Goal: Information Seeking & Learning: Learn about a topic

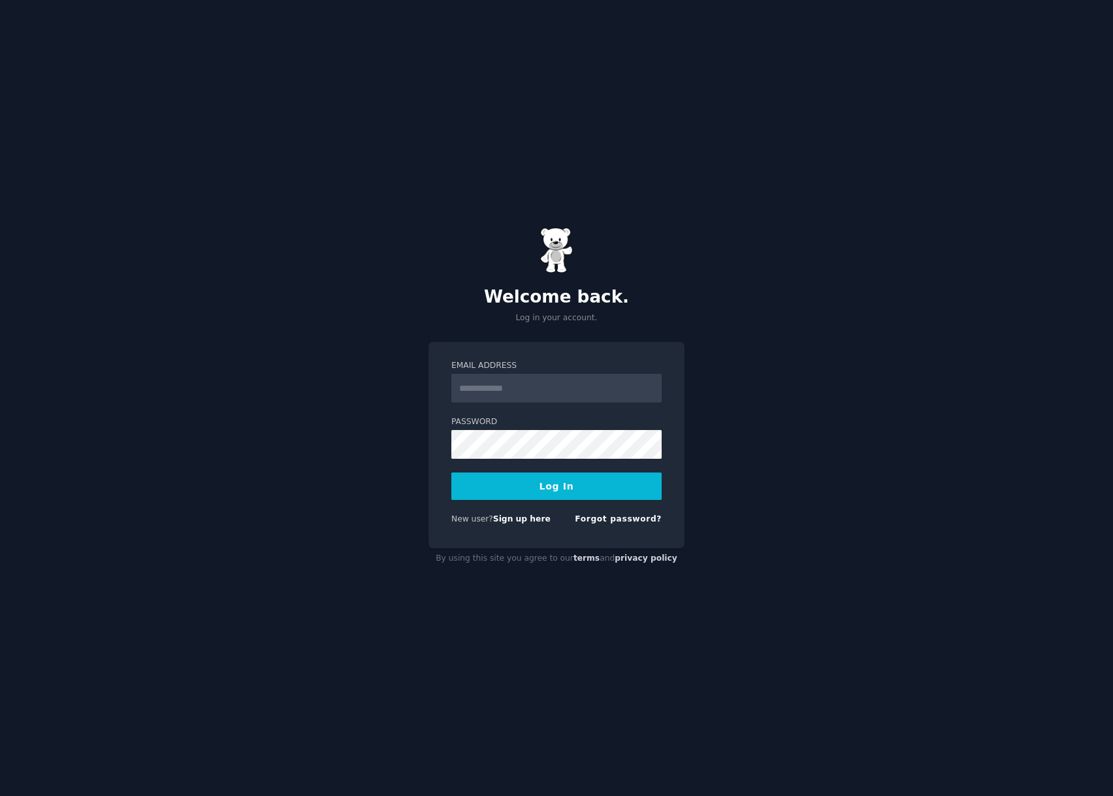
type input "**********"
click at [574, 485] on button "Log In" at bounding box center [556, 485] width 210 height 27
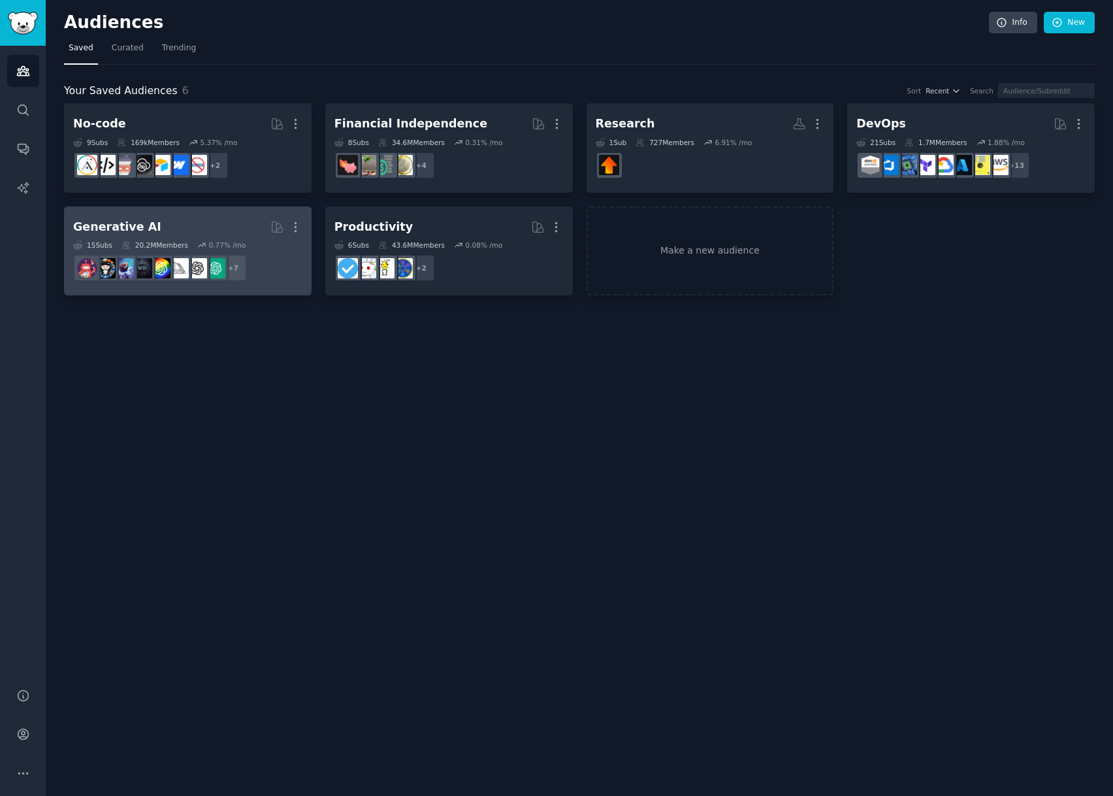
click at [173, 216] on h2 "Generative AI More" at bounding box center [187, 227] width 229 height 23
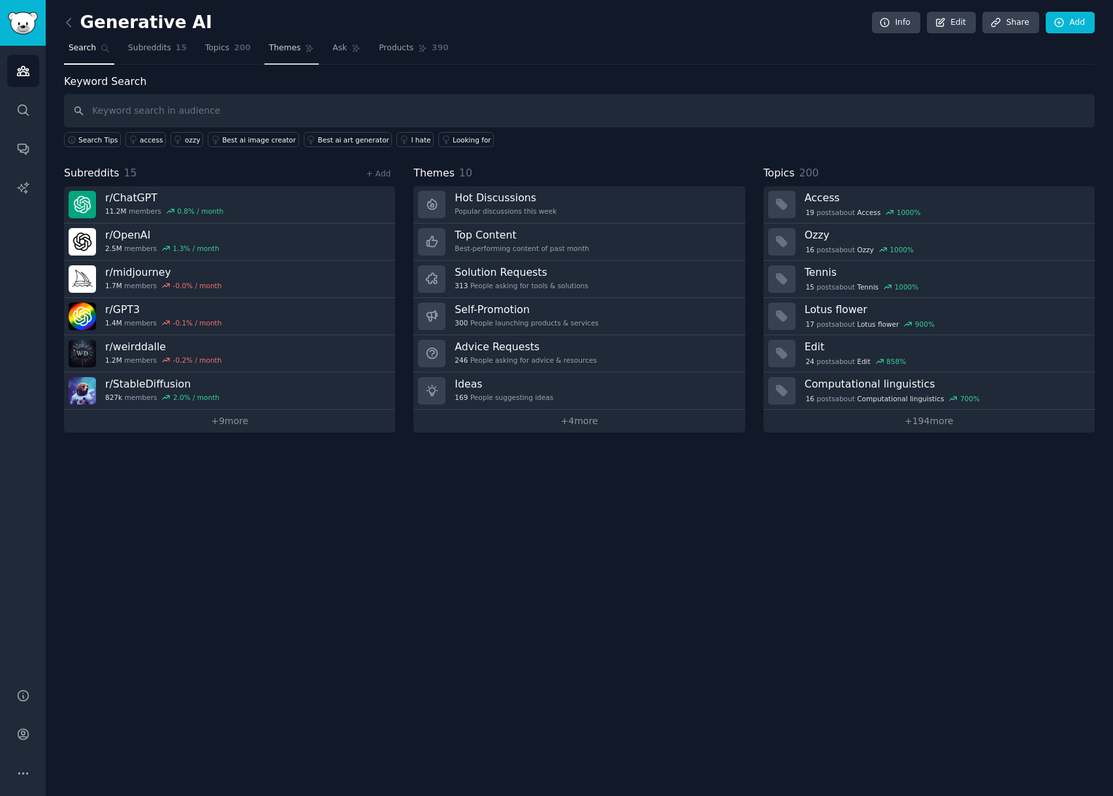
click at [270, 50] on span "Themes" at bounding box center [285, 48] width 32 height 12
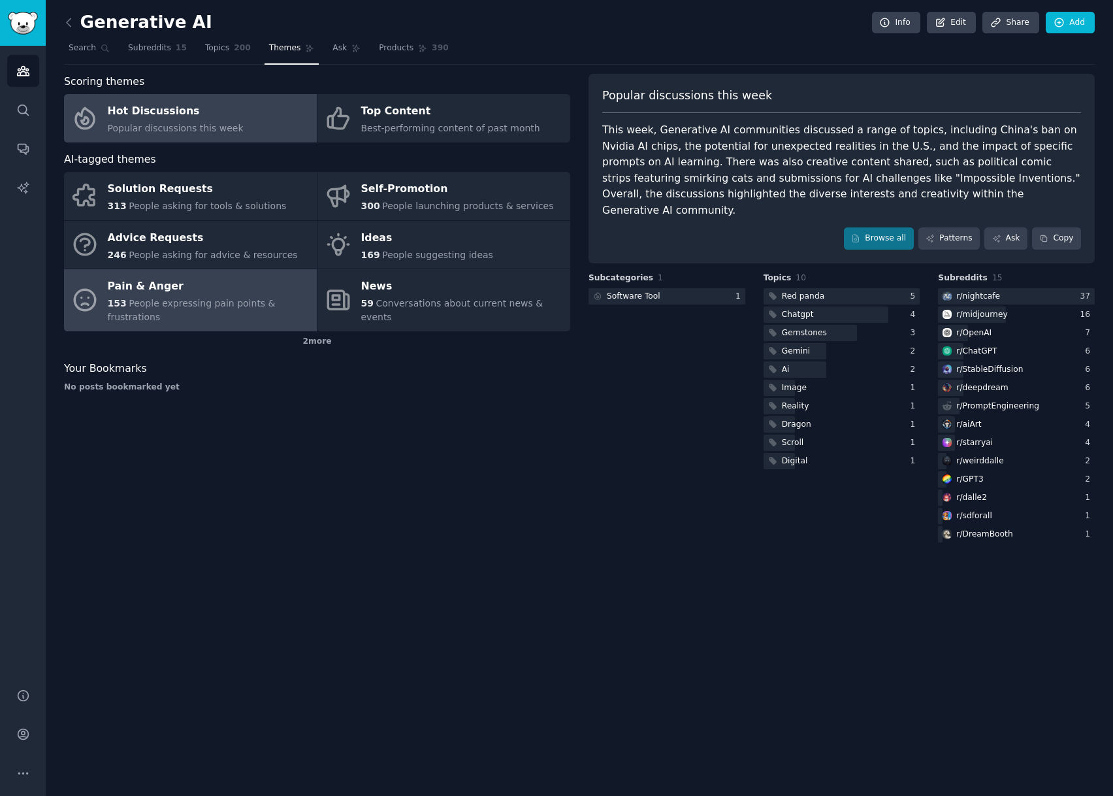
click at [224, 282] on div "Pain & Anger" at bounding box center [209, 286] width 203 height 21
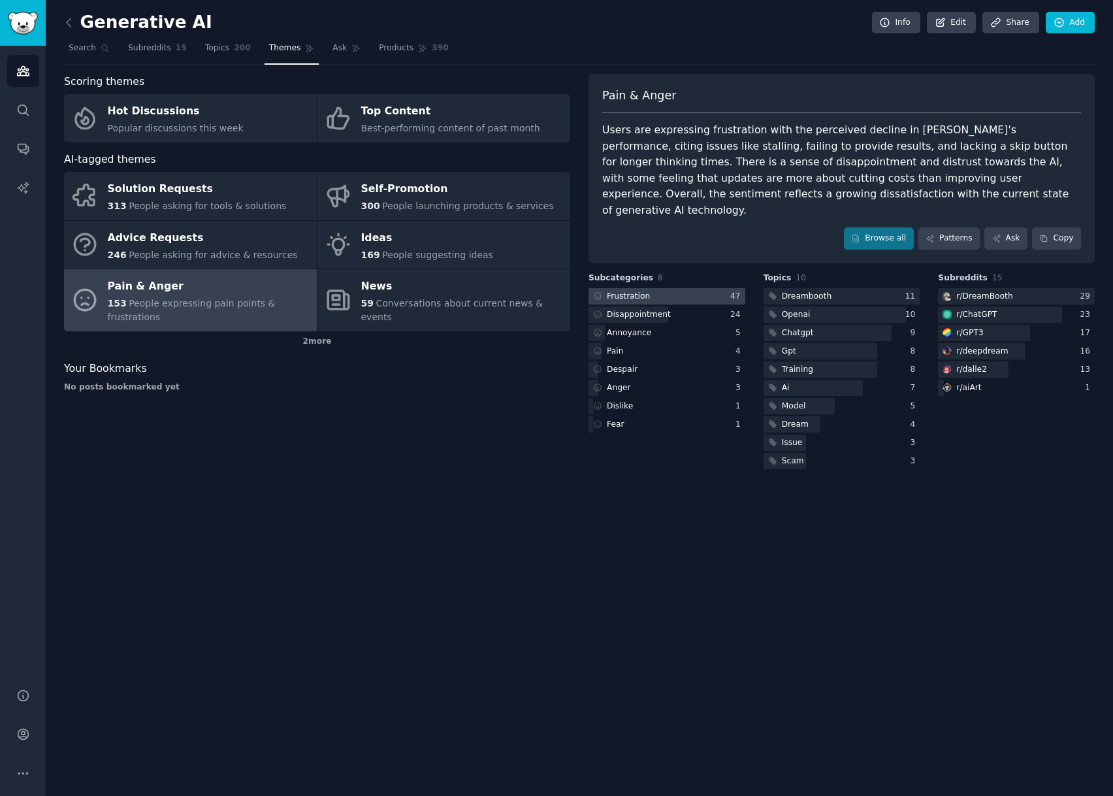
click at [631, 291] on div "Frustration" at bounding box center [628, 297] width 43 height 12
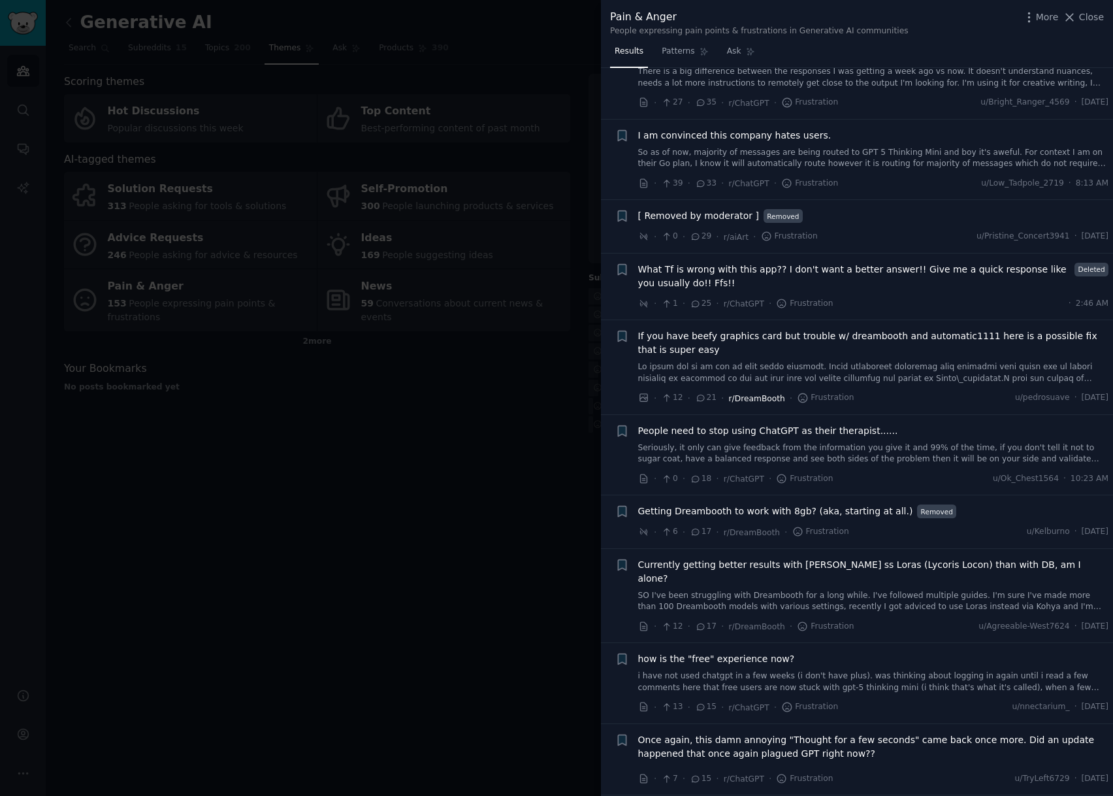
scroll to position [261, 0]
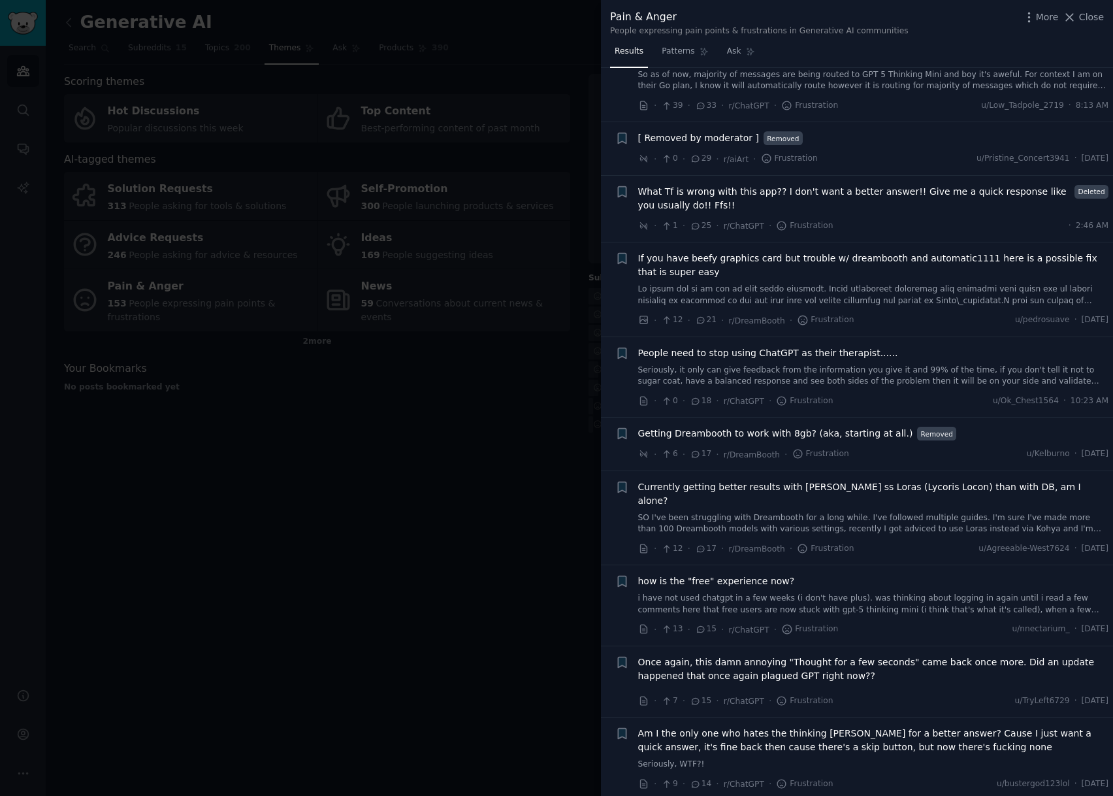
click at [540, 412] on div at bounding box center [556, 398] width 1113 height 796
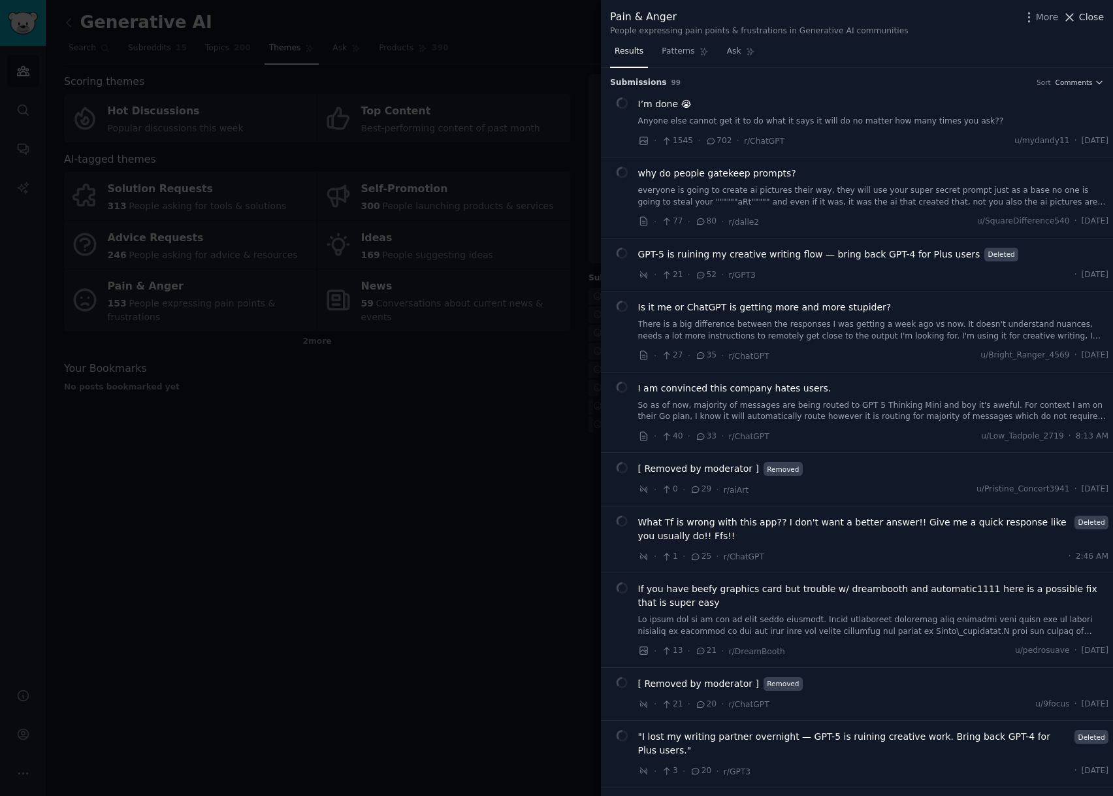
click at [1087, 14] on span "Close" at bounding box center [1091, 17] width 25 height 14
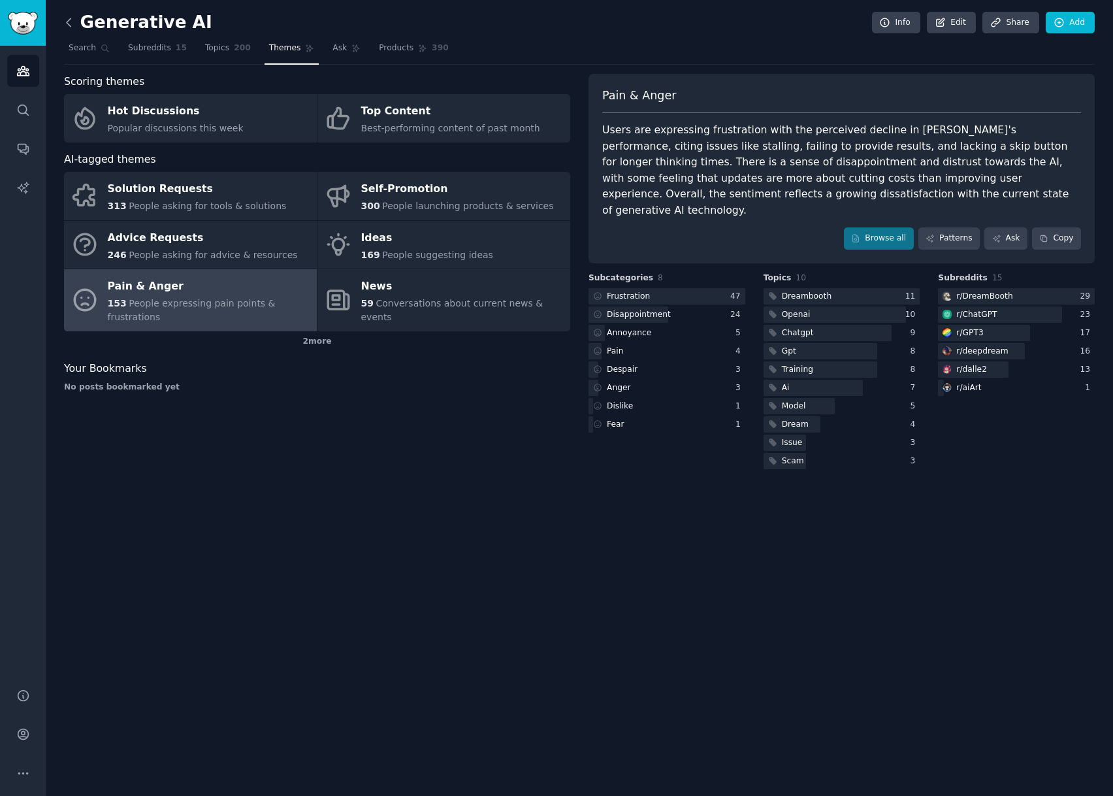
click at [73, 20] on icon at bounding box center [69, 23] width 14 height 14
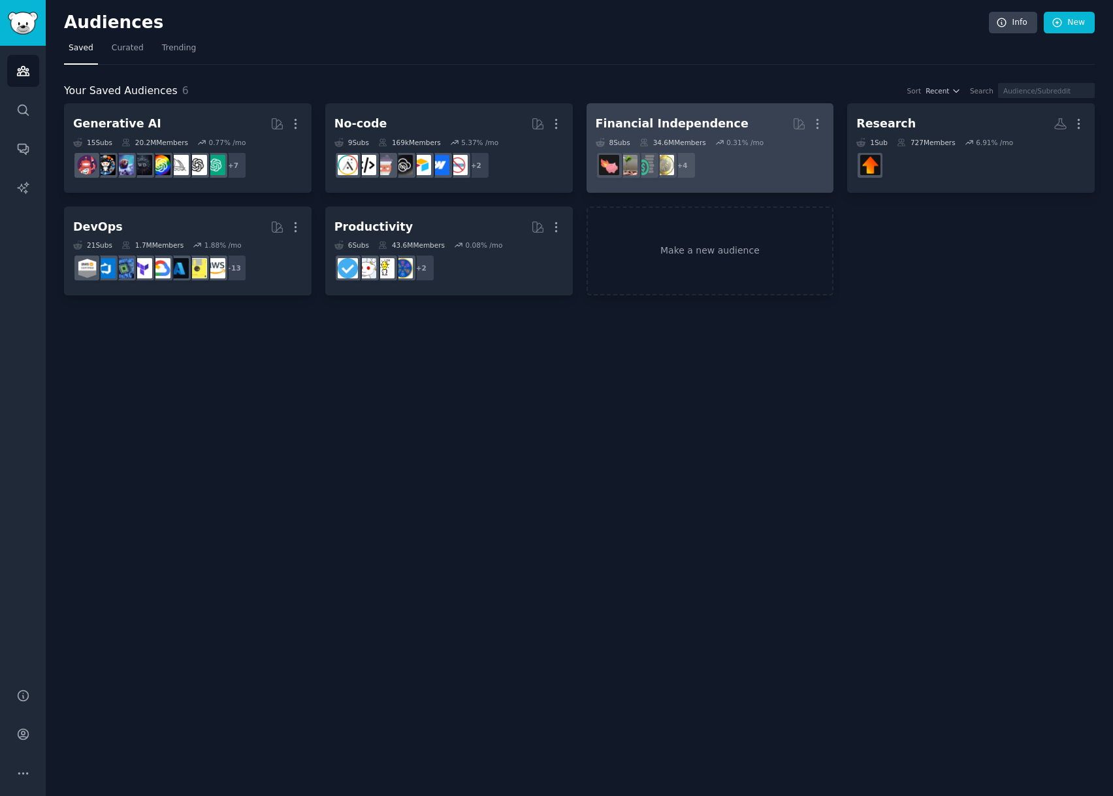
click at [748, 123] on h2 "Financial Independence More" at bounding box center [710, 123] width 229 height 23
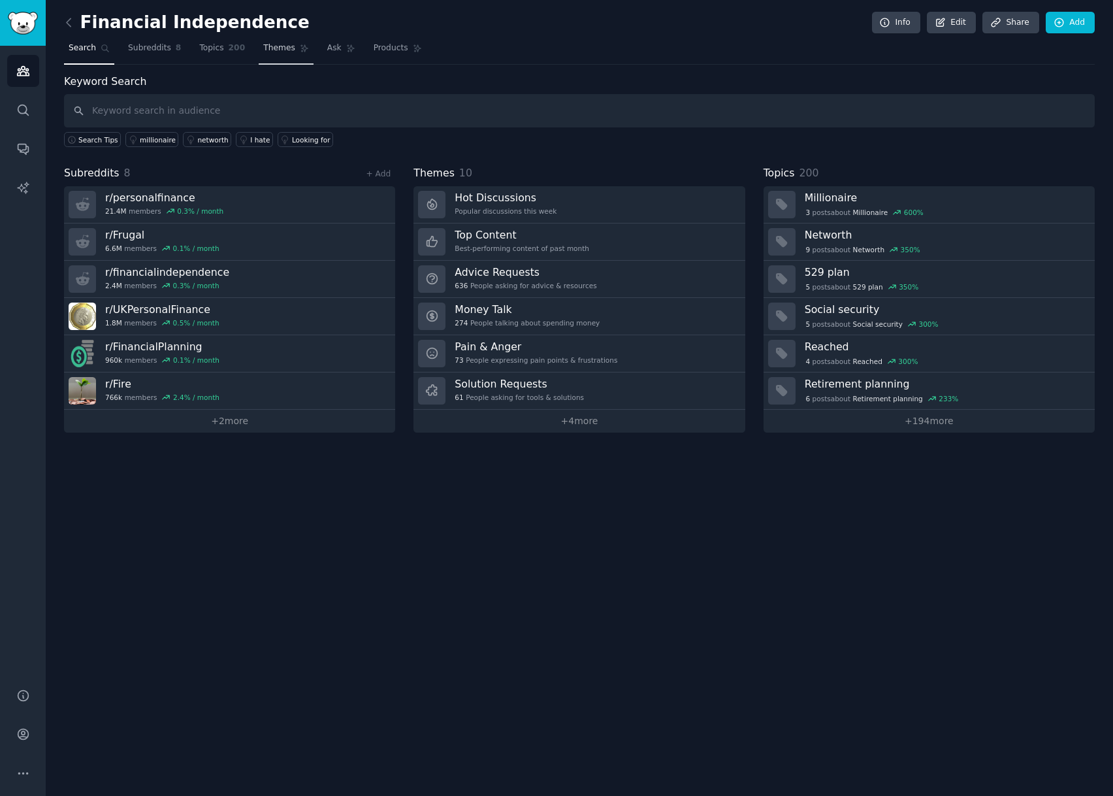
click at [264, 48] on span "Themes" at bounding box center [279, 48] width 32 height 12
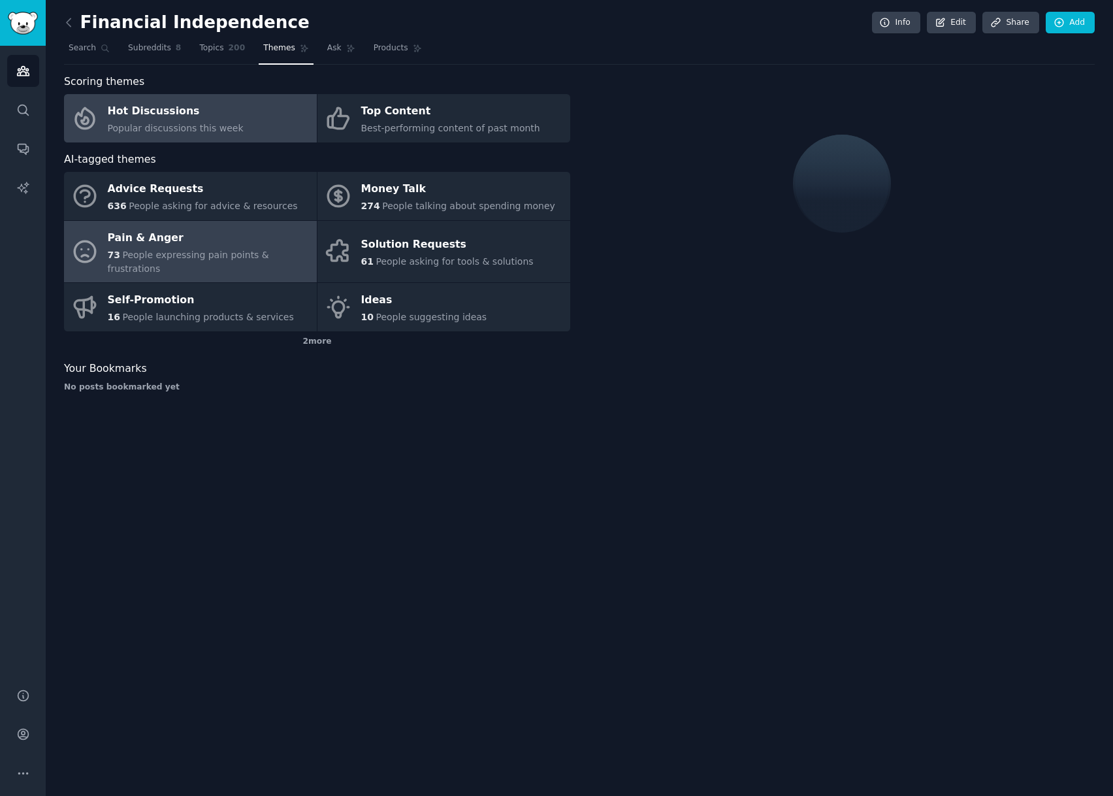
click at [220, 254] on span "People expressing pain points & frustrations" at bounding box center [188, 262] width 161 height 24
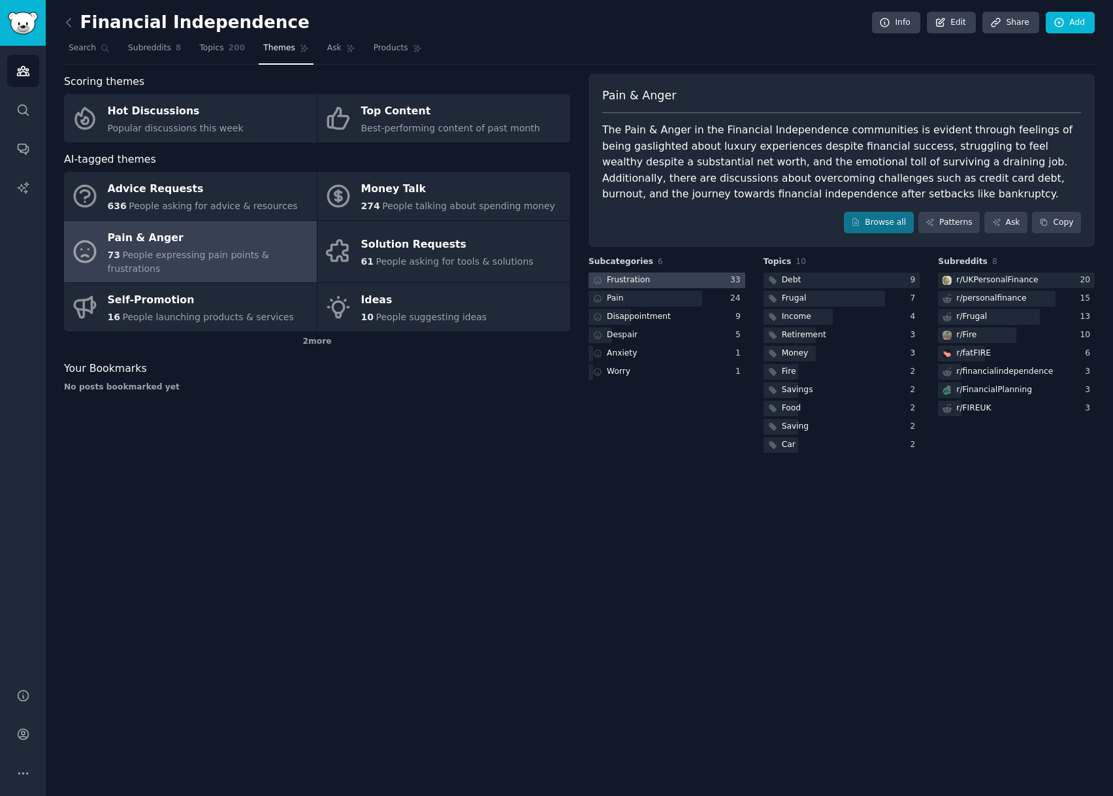
click at [674, 279] on div at bounding box center [667, 280] width 157 height 16
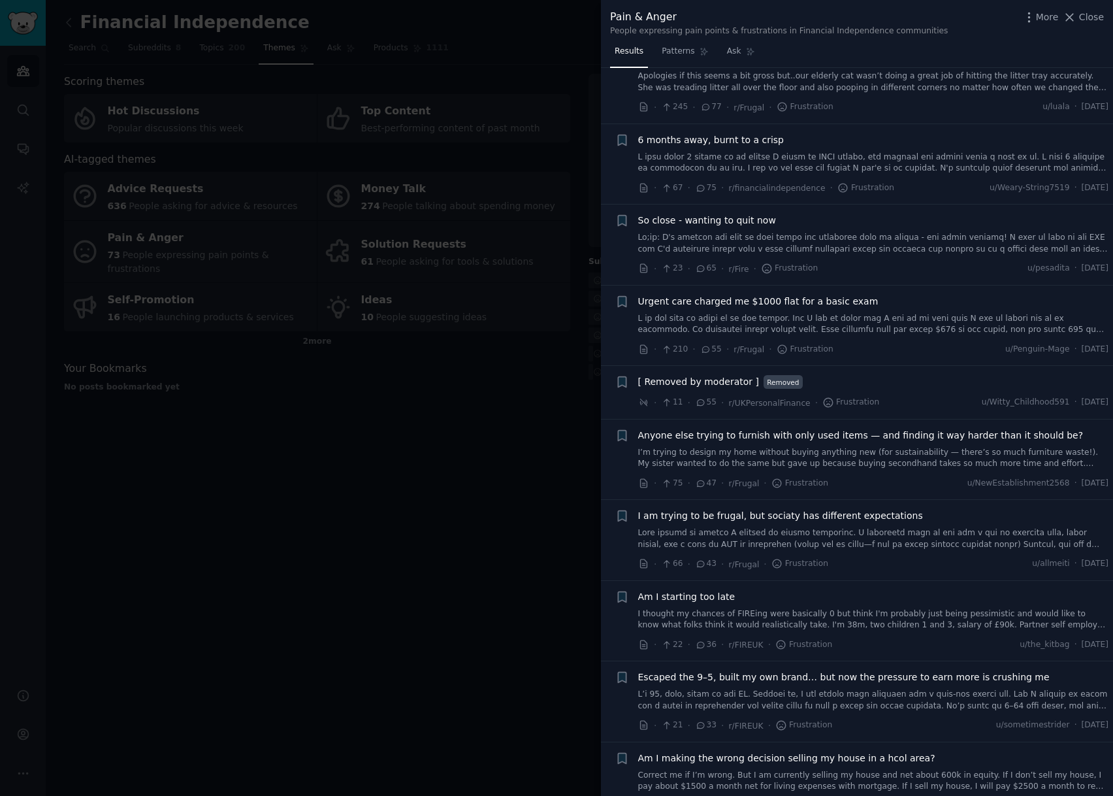
scroll to position [523, 0]
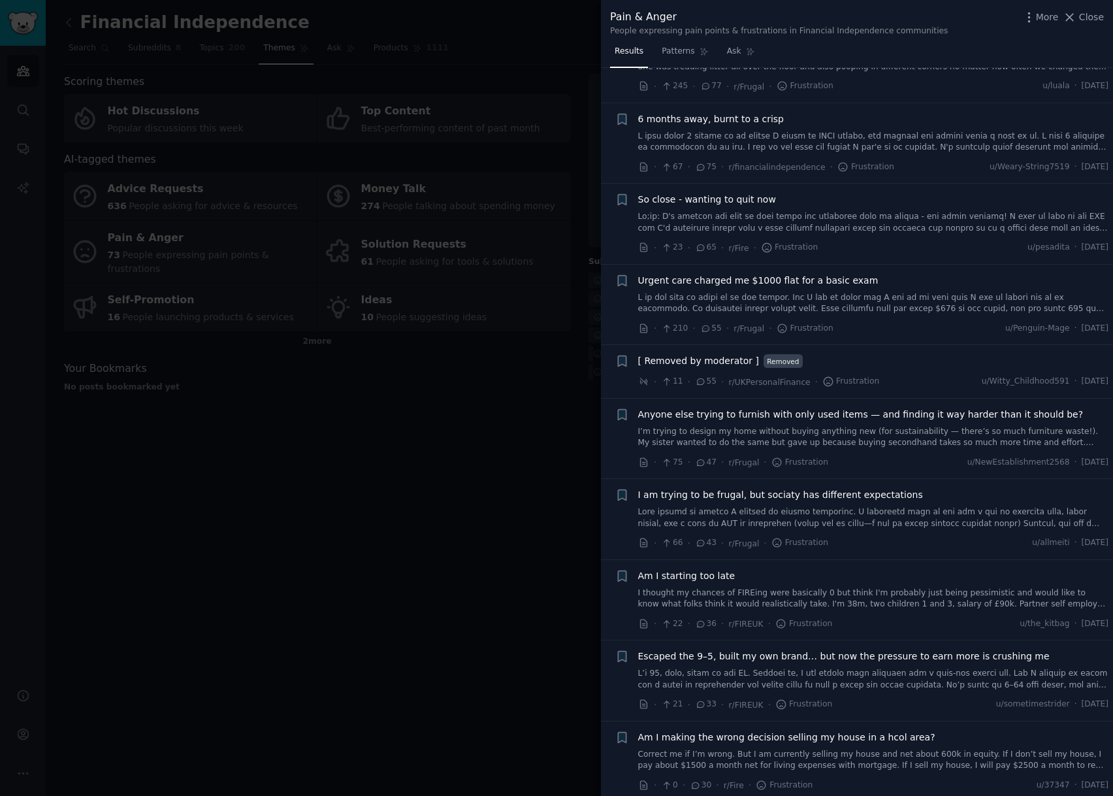
click at [489, 423] on div at bounding box center [556, 398] width 1113 height 796
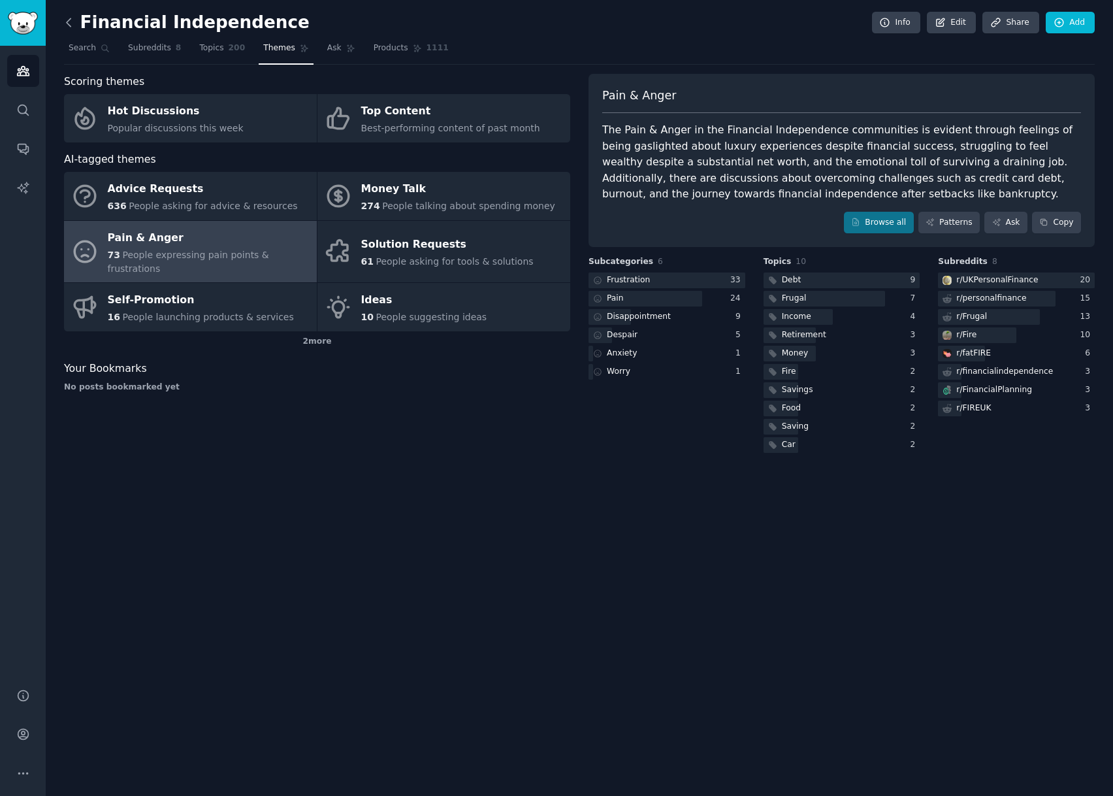
click at [67, 23] on icon at bounding box center [69, 22] width 4 height 8
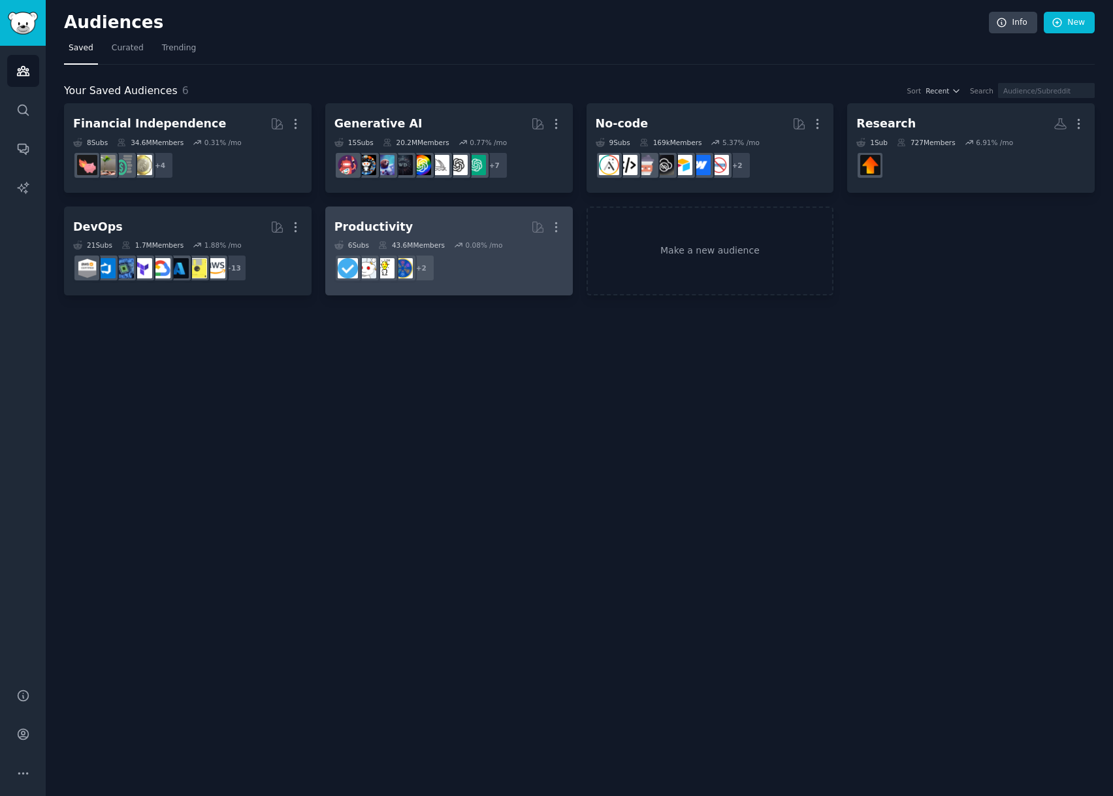
click at [453, 225] on h2 "Productivity More" at bounding box center [449, 227] width 229 height 23
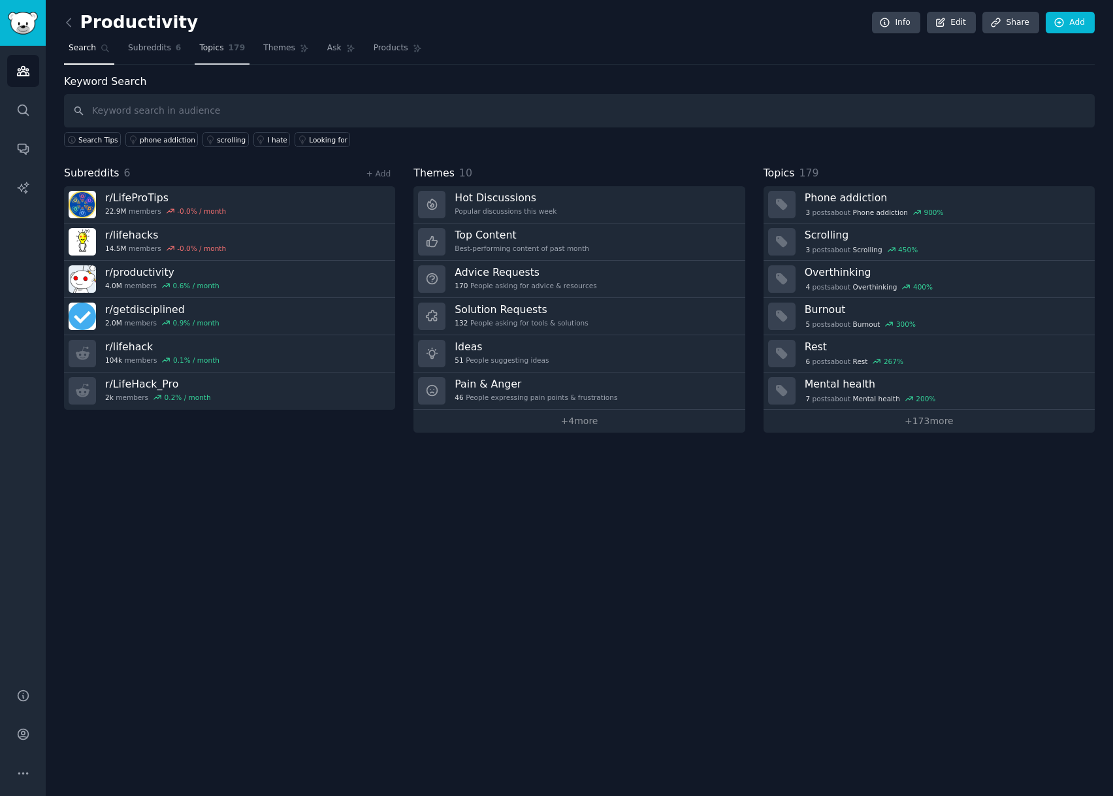
click at [216, 44] on link "Topics 179" at bounding box center [222, 51] width 55 height 27
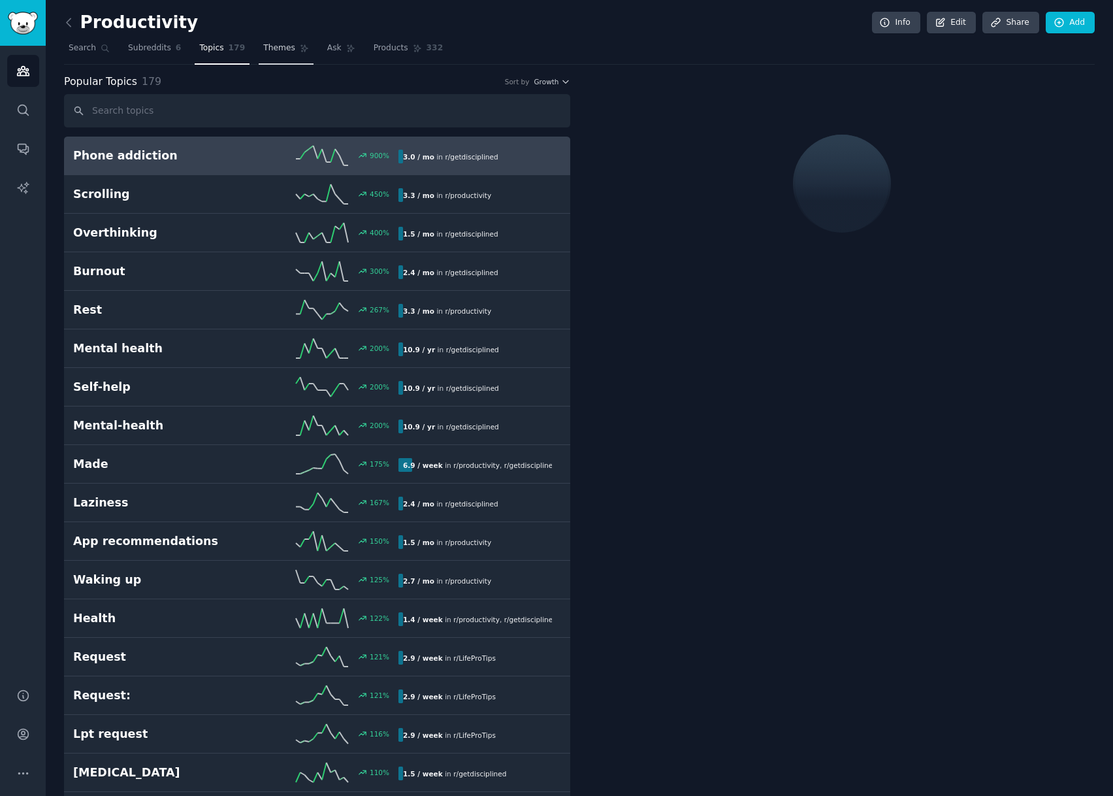
click at [268, 46] on span "Themes" at bounding box center [279, 48] width 32 height 12
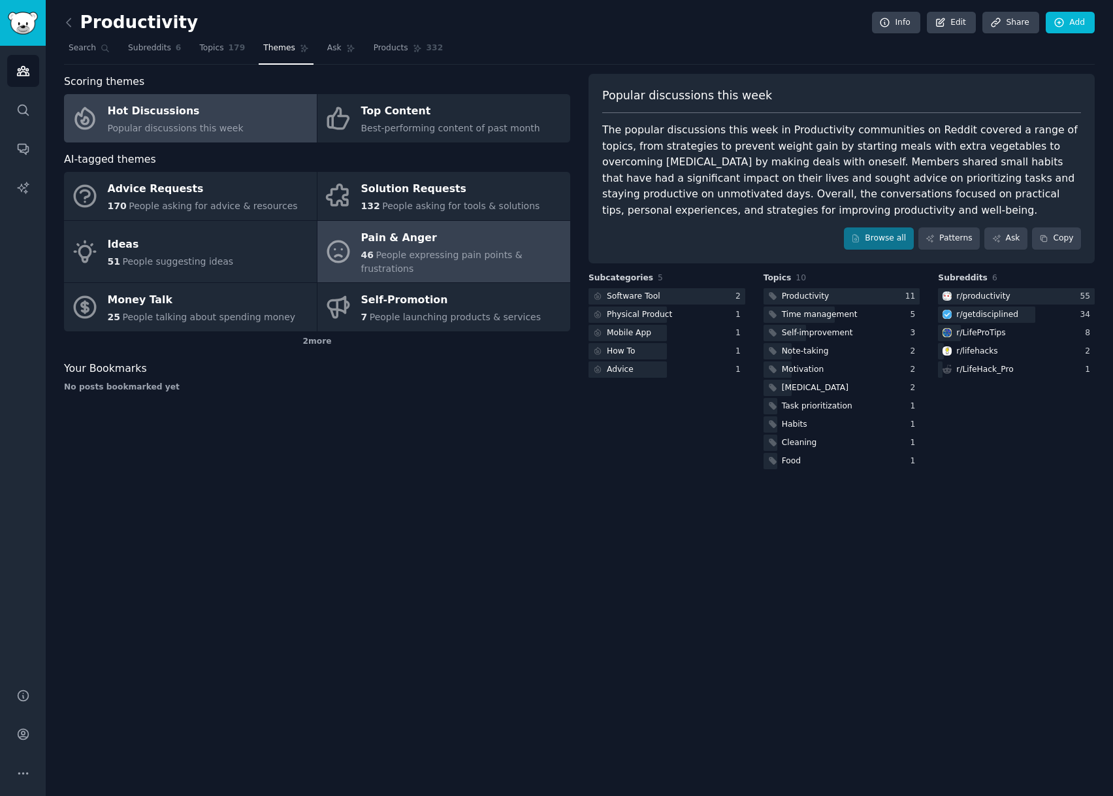
click at [418, 246] on div "Pain & Anger" at bounding box center [462, 237] width 203 height 21
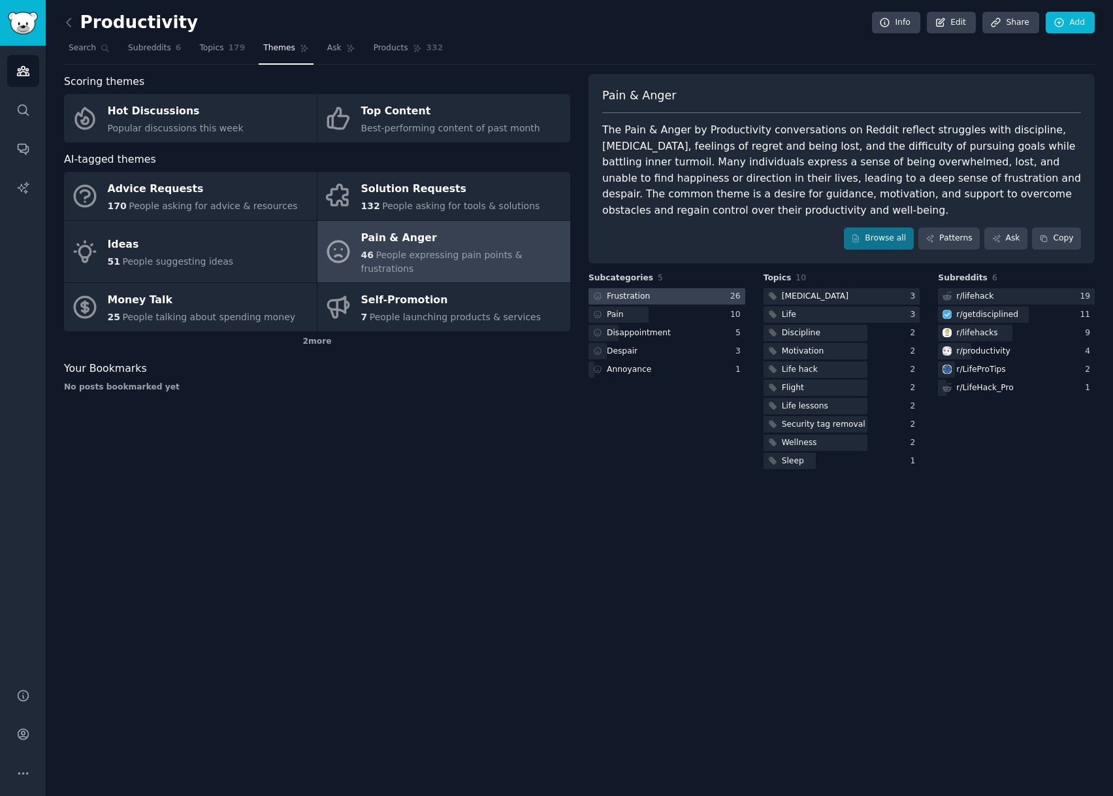
click at [666, 296] on div at bounding box center [667, 296] width 157 height 16
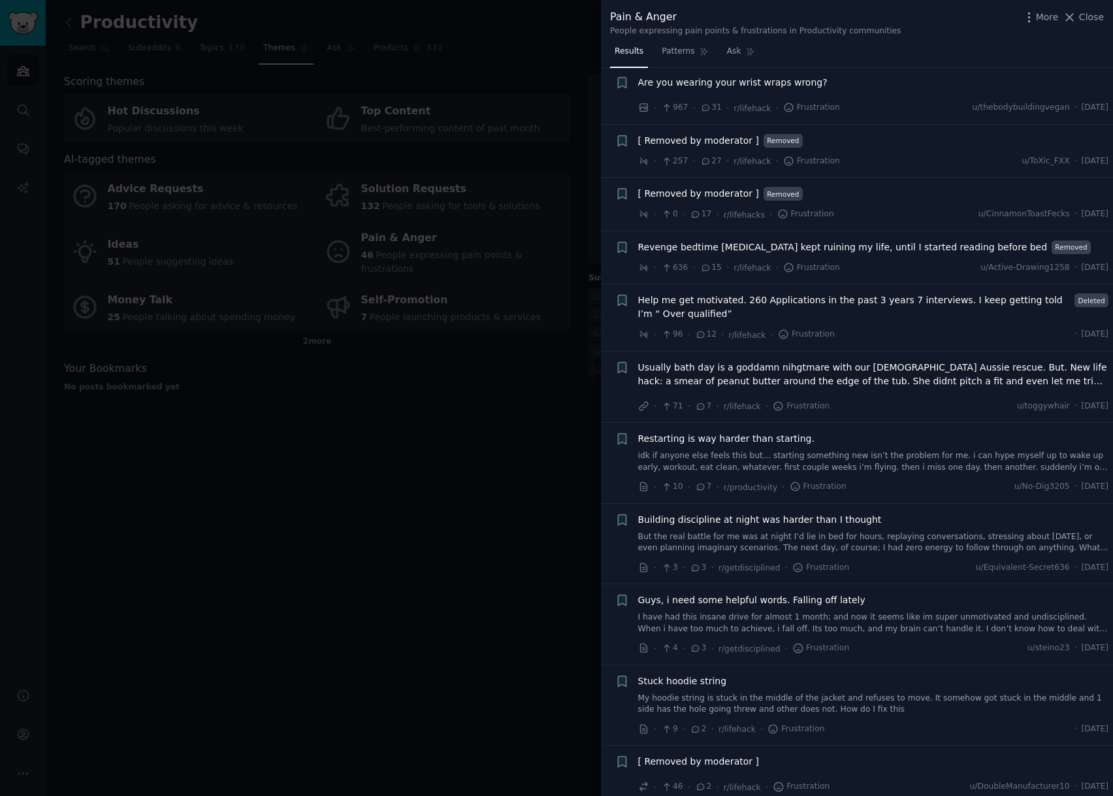
scroll to position [196, 0]
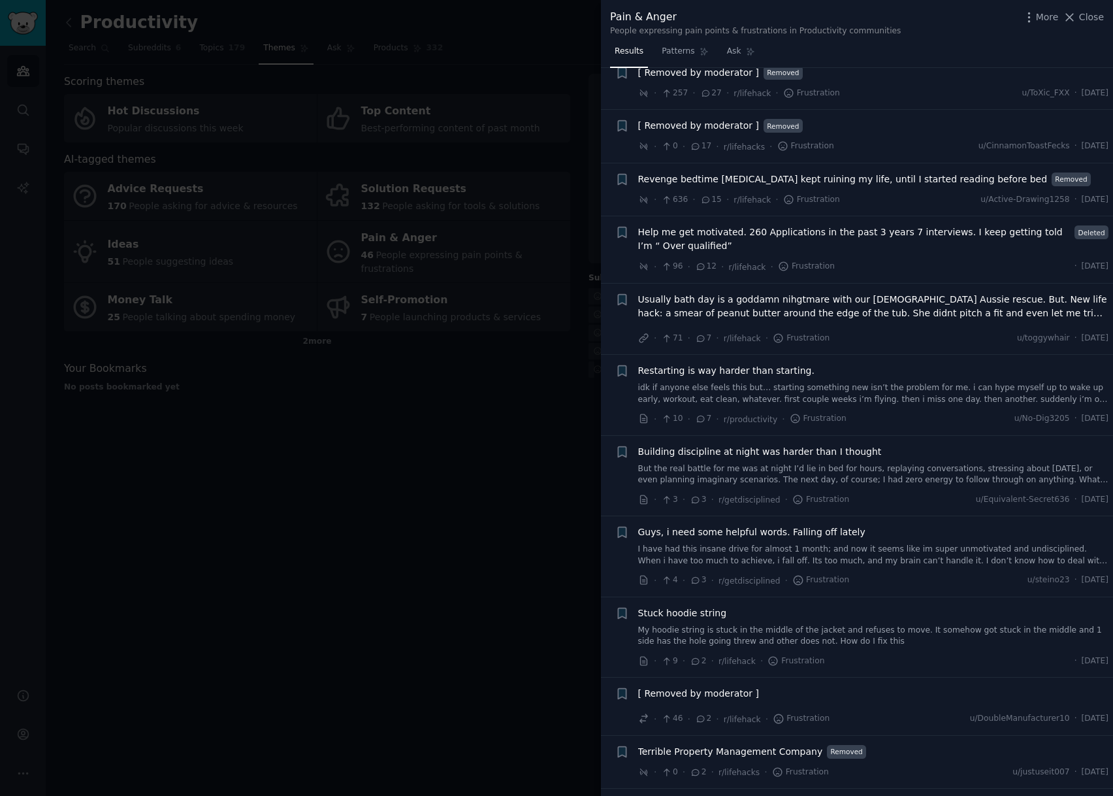
click at [888, 395] on link "idk if anyone else feels this but… starting something new isn’t the problem for…" at bounding box center [873, 393] width 471 height 23
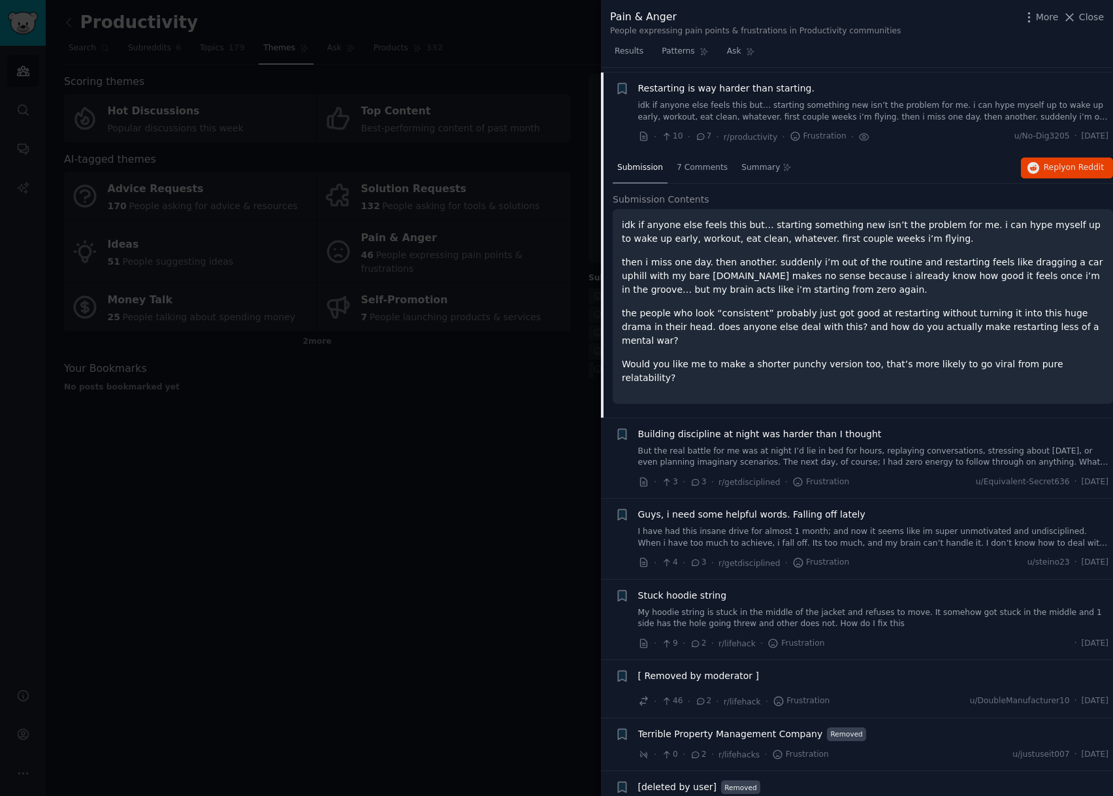
scroll to position [484, 0]
